Goal: Task Accomplishment & Management: Complete application form

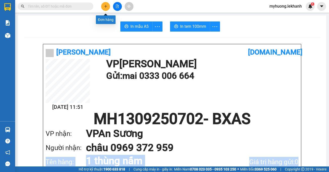
click at [108, 9] on button at bounding box center [105, 6] width 9 height 9
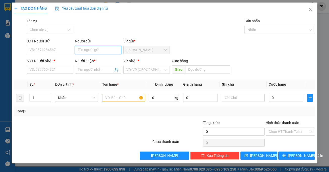
click at [94, 52] on input "Người gửi" at bounding box center [98, 50] width 46 height 8
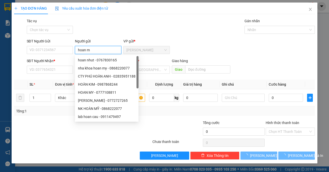
type input "hoan my"
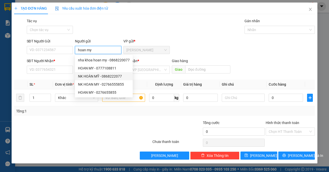
click at [108, 76] on div "NK HOÀN MỸ - 0868222077" at bounding box center [104, 77] width 52 height 6
type input "0868222077"
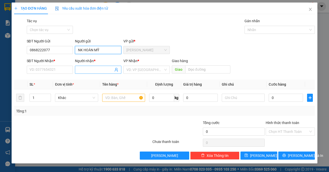
type input "NK HOÀN MỸ"
click at [85, 68] on input "Người nhận *" at bounding box center [95, 70] width 35 height 6
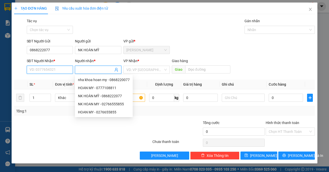
click at [59, 70] on input "SĐT Người Nhận *" at bounding box center [50, 70] width 46 height 8
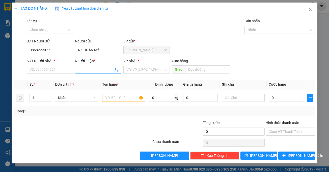
click at [94, 70] on input "Người nhận *" at bounding box center [95, 70] width 35 height 6
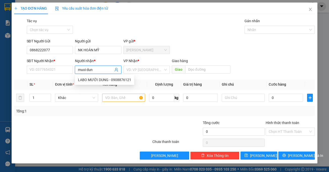
type input "muoi dung"
click at [118, 78] on div "LABO MƯỜI DUNG - 0908876121" at bounding box center [104, 80] width 53 height 6
type input "0908876121"
type input "LABO MƯỜI DUNG"
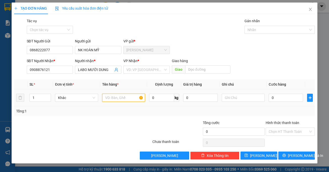
click at [122, 99] on input "text" at bounding box center [123, 98] width 43 height 8
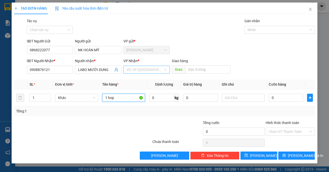
type input "1 hop"
click at [146, 71] on input "search" at bounding box center [145, 70] width 37 height 8
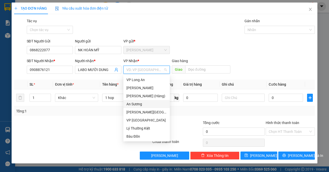
click at [135, 103] on div "An Sương" at bounding box center [147, 104] width 40 height 6
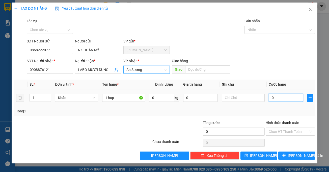
click at [280, 99] on input "0" at bounding box center [286, 98] width 34 height 8
type input "3"
type input "30"
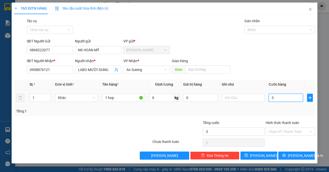
type input "30"
type input "30.000"
click at [276, 102] on div "30.000" at bounding box center [286, 98] width 34 height 10
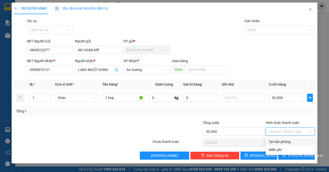
click at [282, 131] on input "Hình thức thanh toán" at bounding box center [289, 132] width 40 height 8
click at [281, 141] on div "Tại văn phòng" at bounding box center [290, 142] width 43 height 6
type input "0"
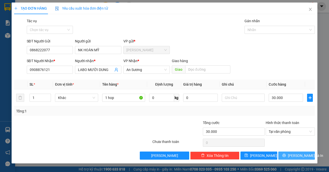
click at [295, 157] on span "[PERSON_NAME] và In" at bounding box center [305, 156] width 35 height 6
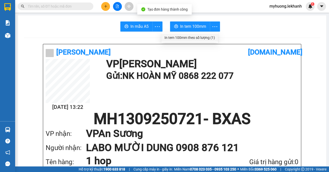
click at [213, 39] on div "In tem 100mm theo số lượng (1)" at bounding box center [190, 38] width 51 height 6
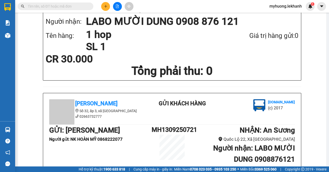
scroll to position [227, 0]
